Goal: Information Seeking & Learning: Learn about a topic

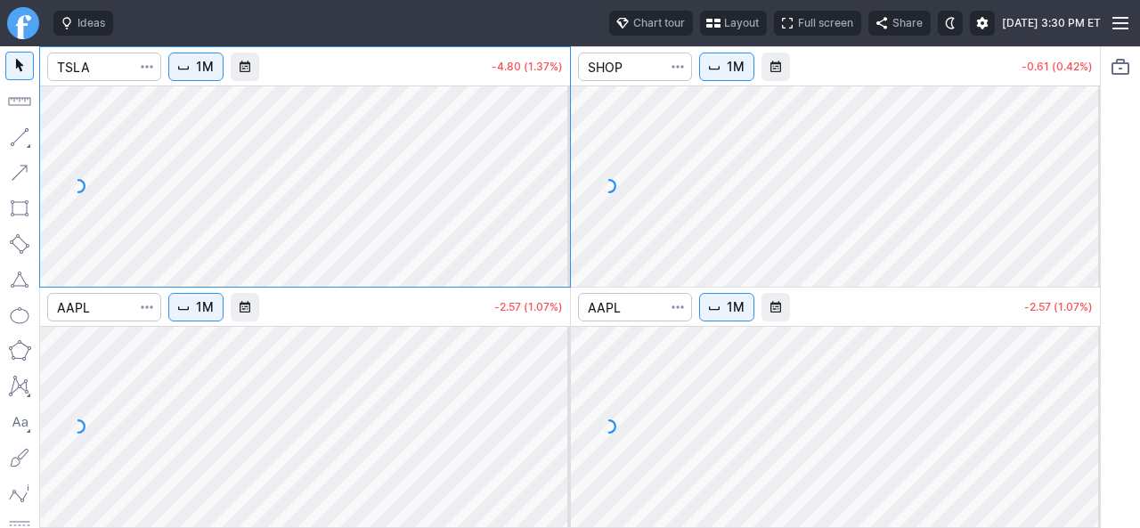
click at [662, 37] on div "Ideas Chart tour Layout Full screen Share Mon SEP 08 2025 3:30 PM ET" at bounding box center [573, 23] width 1054 height 46
click at [724, 29] on span "Layout" at bounding box center [741, 23] width 35 height 18
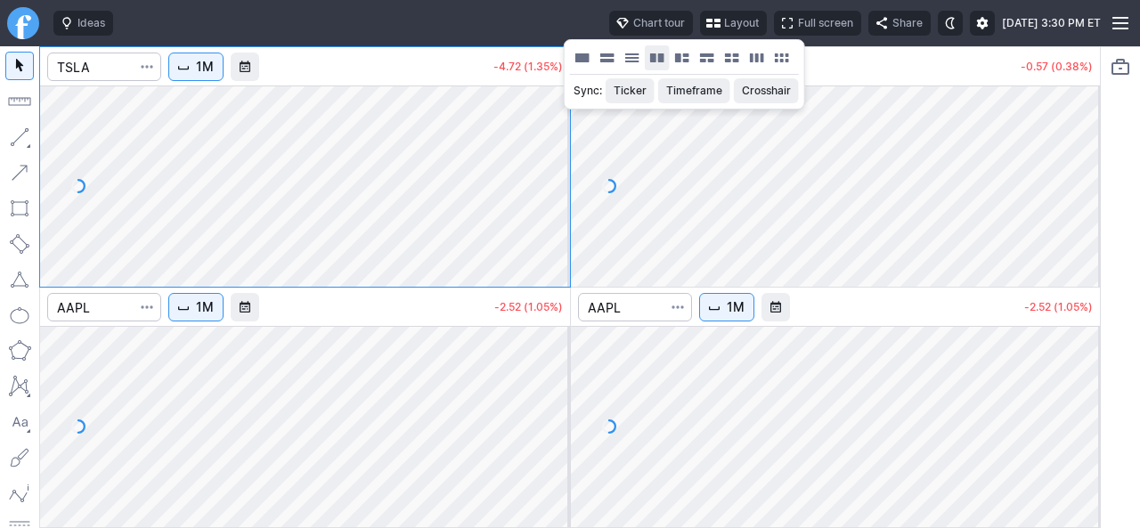
click at [650, 56] on button "Layout" at bounding box center [657, 57] width 25 height 25
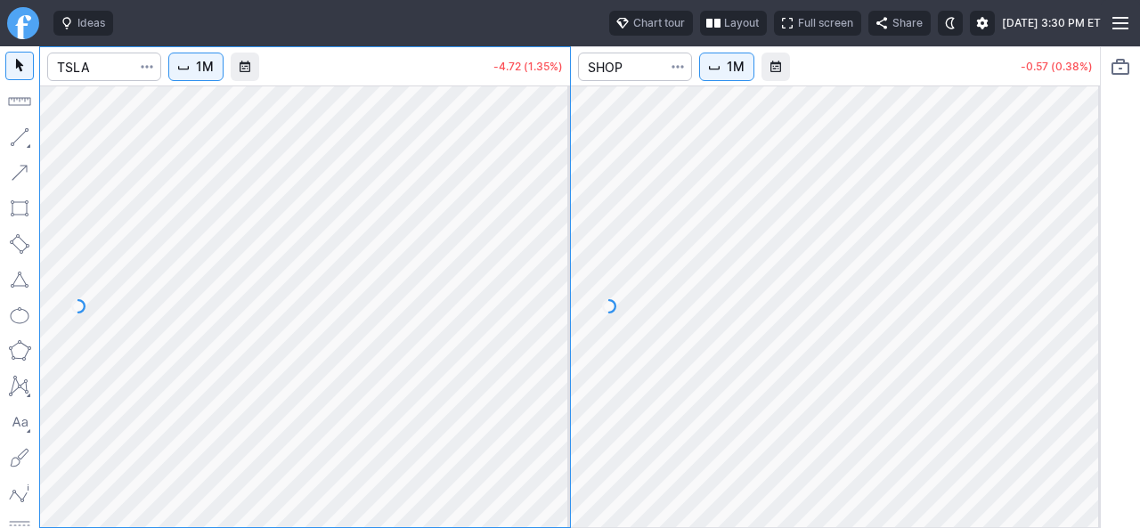
click at [223, 65] on button "1M" at bounding box center [195, 67] width 55 height 28
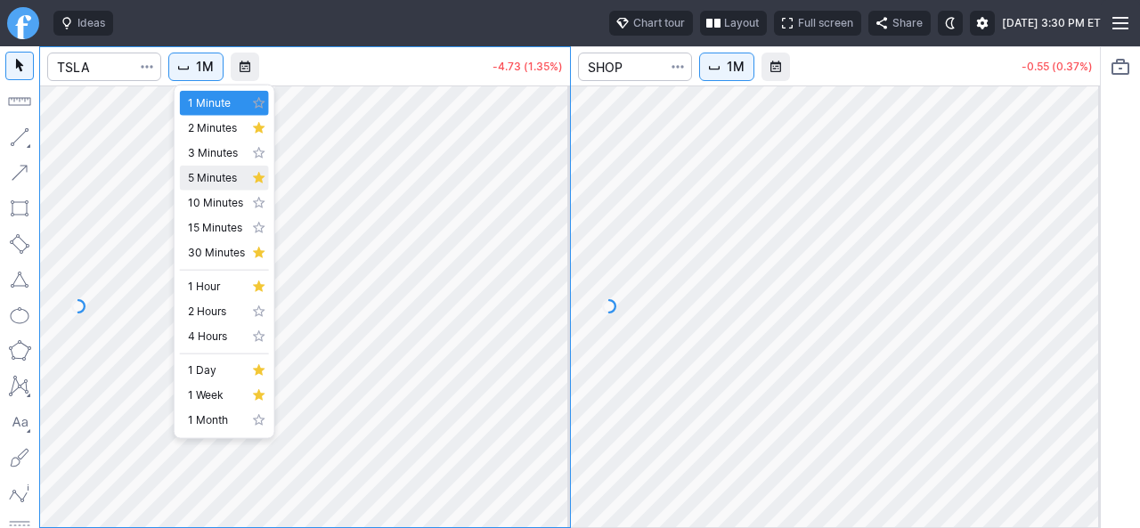
click at [207, 177] on span "5 Minutes" at bounding box center [216, 178] width 57 height 18
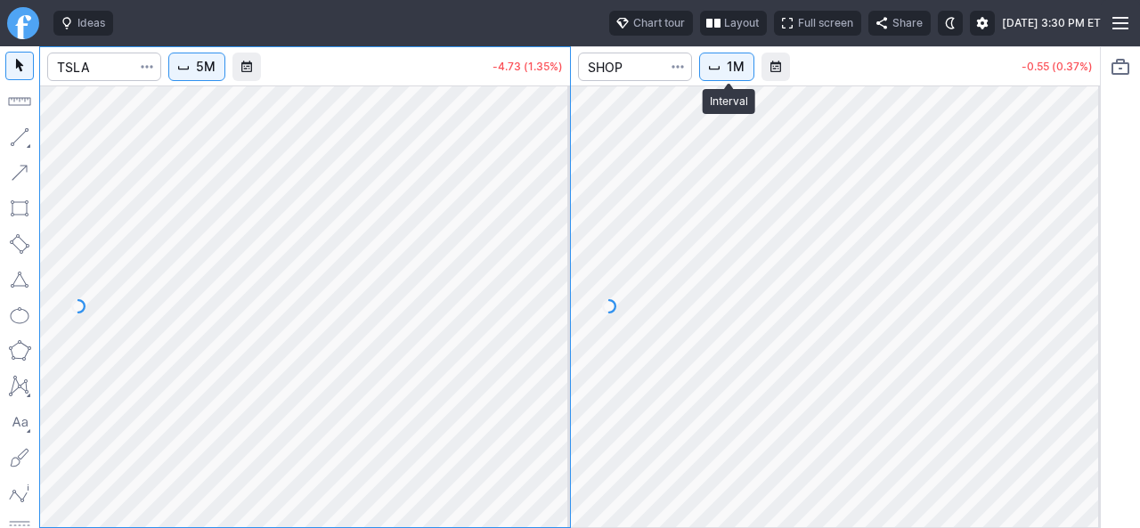
click at [739, 72] on span "1M" at bounding box center [735, 67] width 18 height 18
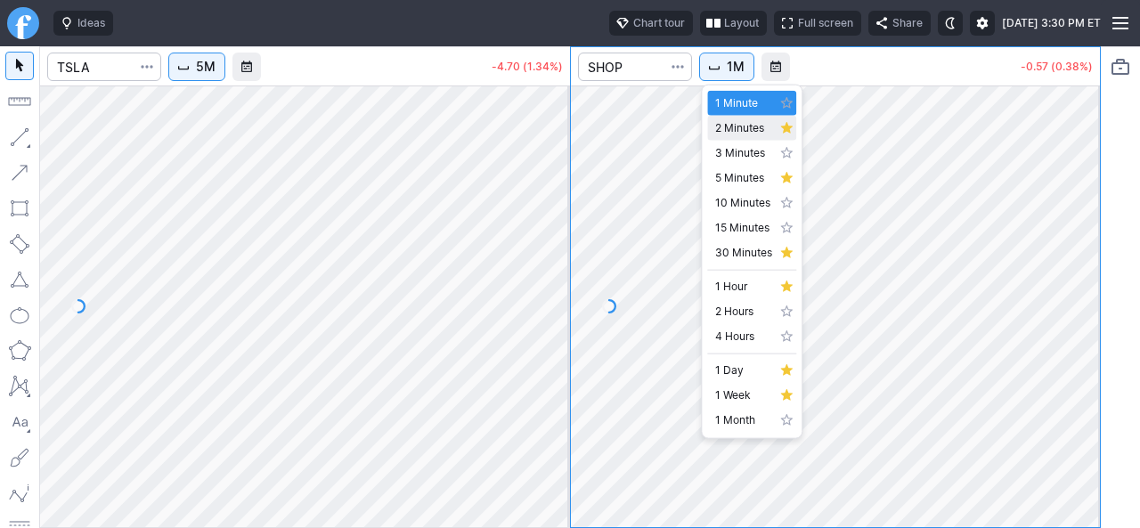
click at [725, 134] on span "2 Minutes" at bounding box center [743, 128] width 57 height 18
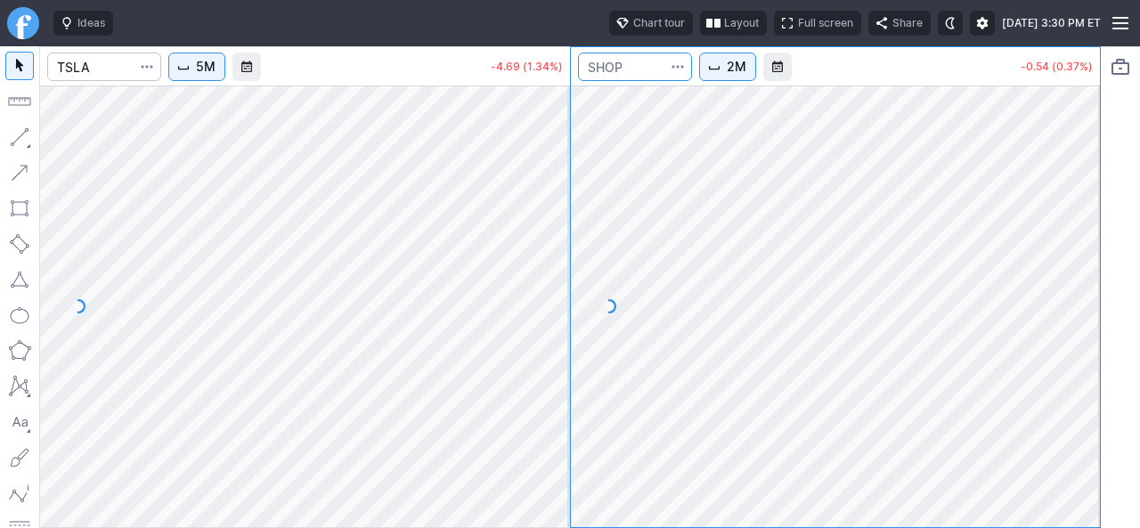
click at [632, 64] on input "Search" at bounding box center [635, 67] width 114 height 28
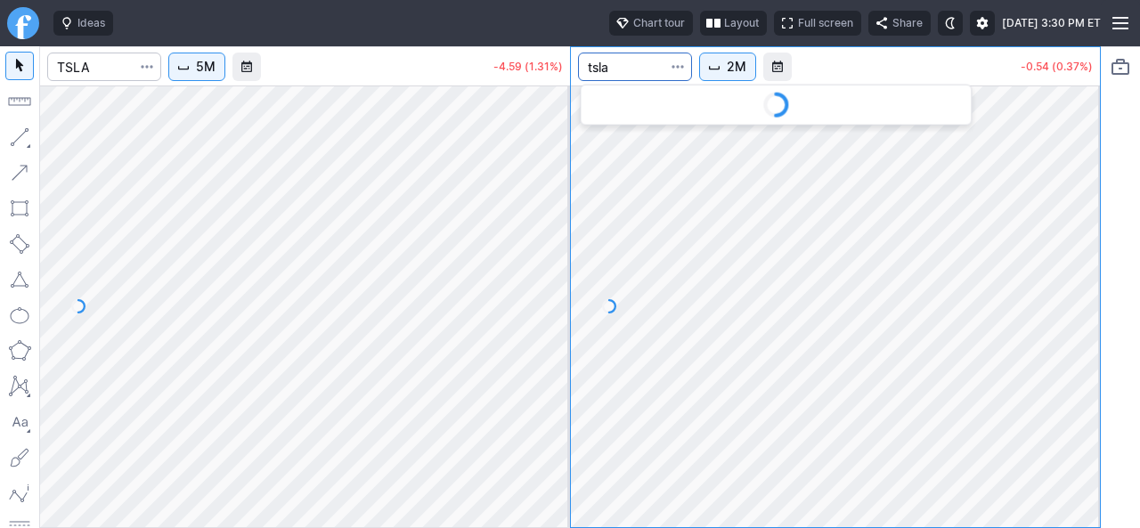
type input "tsla"
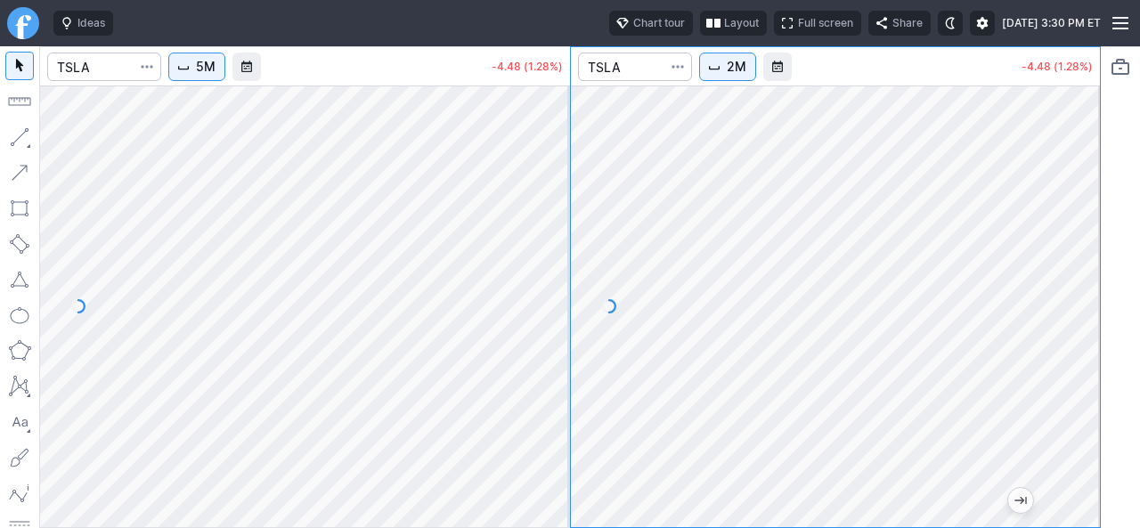
drag, startPoint x: 1075, startPoint y: 227, endPoint x: 1067, endPoint y: 261, distance: 35.0
click at [1076, 257] on div at bounding box center [1080, 301] width 37 height 397
click at [1061, 290] on div at bounding box center [836, 306] width 530 height 442
drag, startPoint x: 1090, startPoint y: 353, endPoint x: 1095, endPoint y: 321, distance: 31.6
click at [1095, 321] on div at bounding box center [1080, 301] width 37 height 397
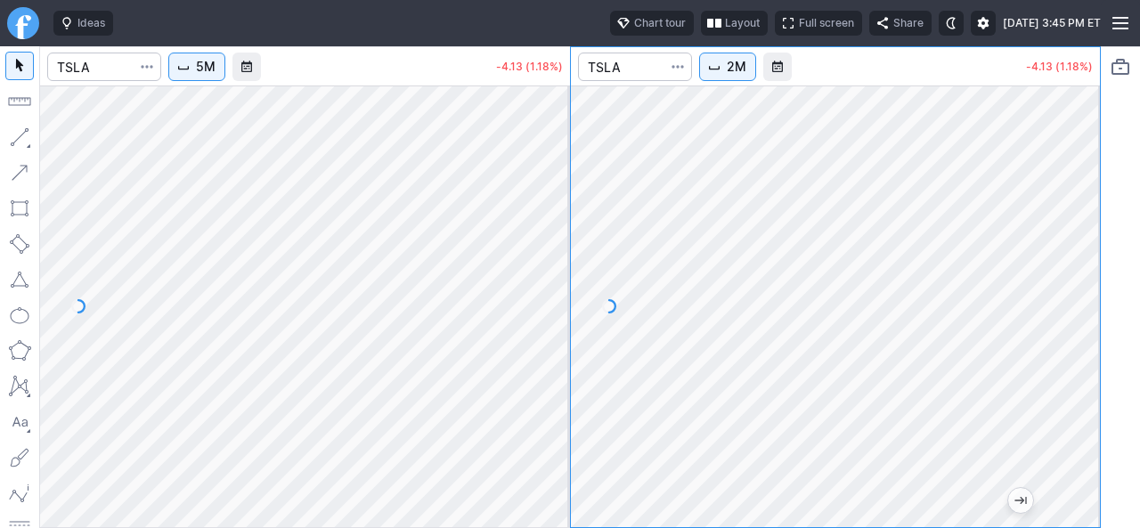
click at [1087, 305] on div at bounding box center [836, 306] width 530 height 442
click at [1088, 308] on div at bounding box center [836, 306] width 530 height 442
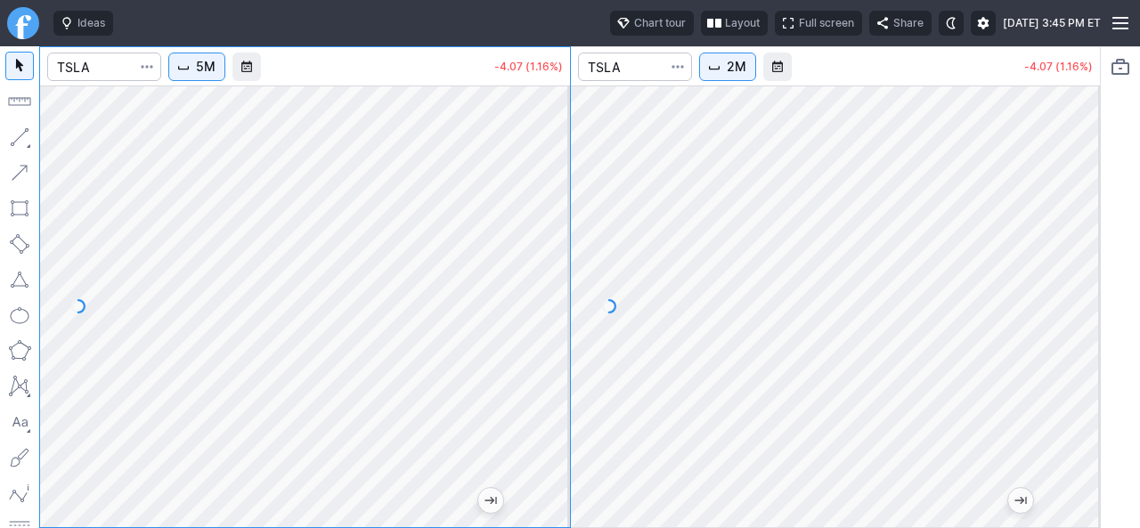
drag, startPoint x: 538, startPoint y: 218, endPoint x: 540, endPoint y: 258, distance: 40.1
click at [541, 257] on div at bounding box center [550, 301] width 37 height 397
drag, startPoint x: 1083, startPoint y: 298, endPoint x: 1074, endPoint y: 304, distance: 10.4
click at [1078, 307] on div at bounding box center [1080, 301] width 37 height 397
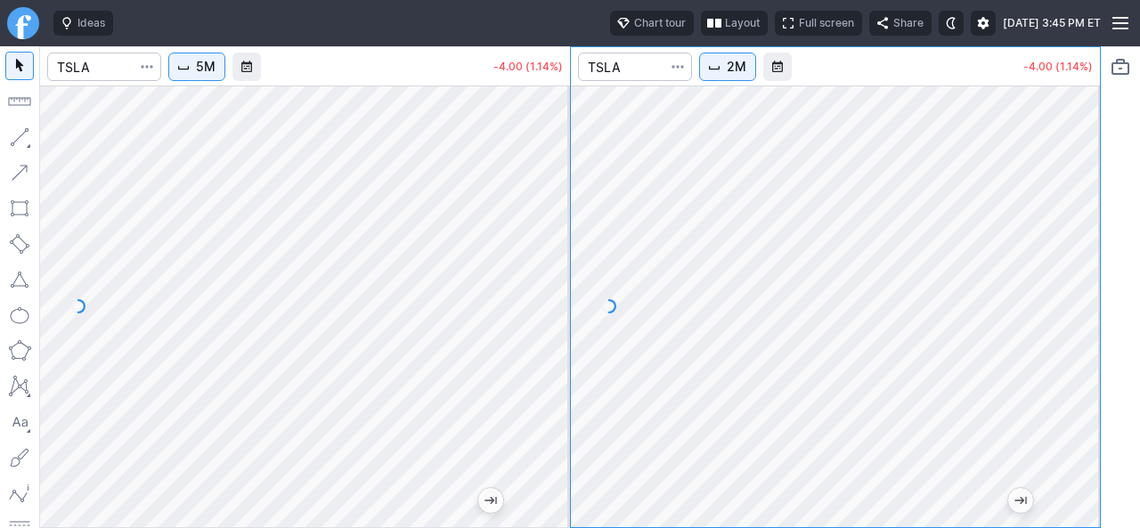
drag, startPoint x: 1068, startPoint y: 341, endPoint x: 1069, endPoint y: 354, distance: 13.4
click at [1074, 352] on div at bounding box center [1080, 301] width 37 height 397
drag, startPoint x: 1099, startPoint y: 264, endPoint x: 1072, endPoint y: 288, distance: 36.6
click at [1084, 288] on div "5M -4.02 (1.15%) 2M -4.02 (1.15%)" at bounding box center [569, 287] width 1061 height 482
click at [1068, 292] on div at bounding box center [1080, 301] width 37 height 397
